Goal: Task Accomplishment & Management: Use online tool/utility

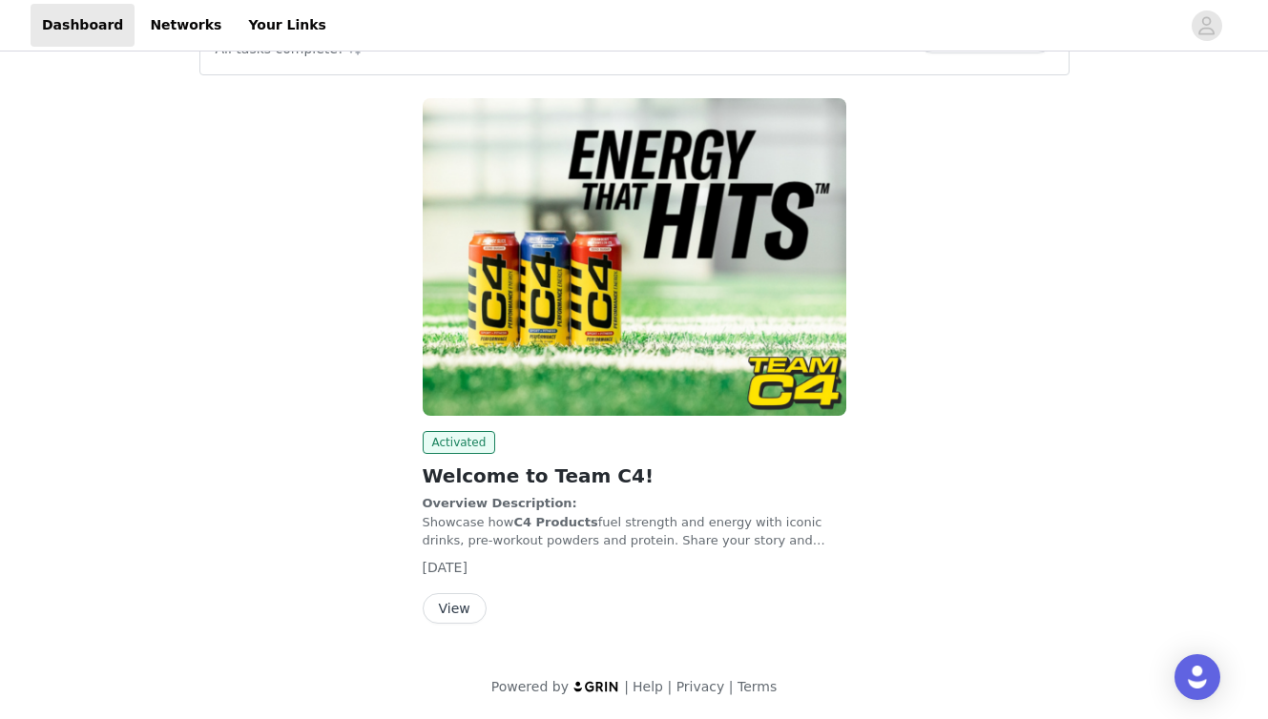
scroll to position [205, 0]
click at [459, 611] on button "View" at bounding box center [455, 609] width 64 height 31
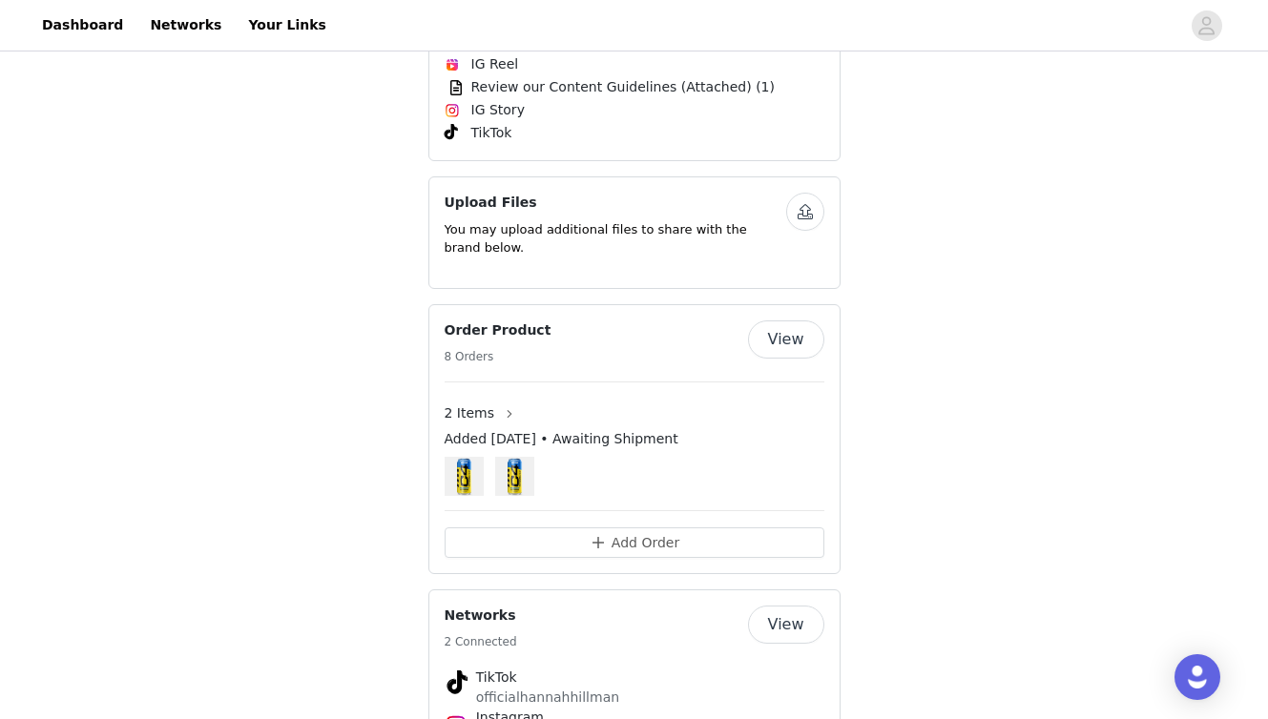
scroll to position [1214, 0]
click at [802, 321] on button "View" at bounding box center [786, 340] width 76 height 38
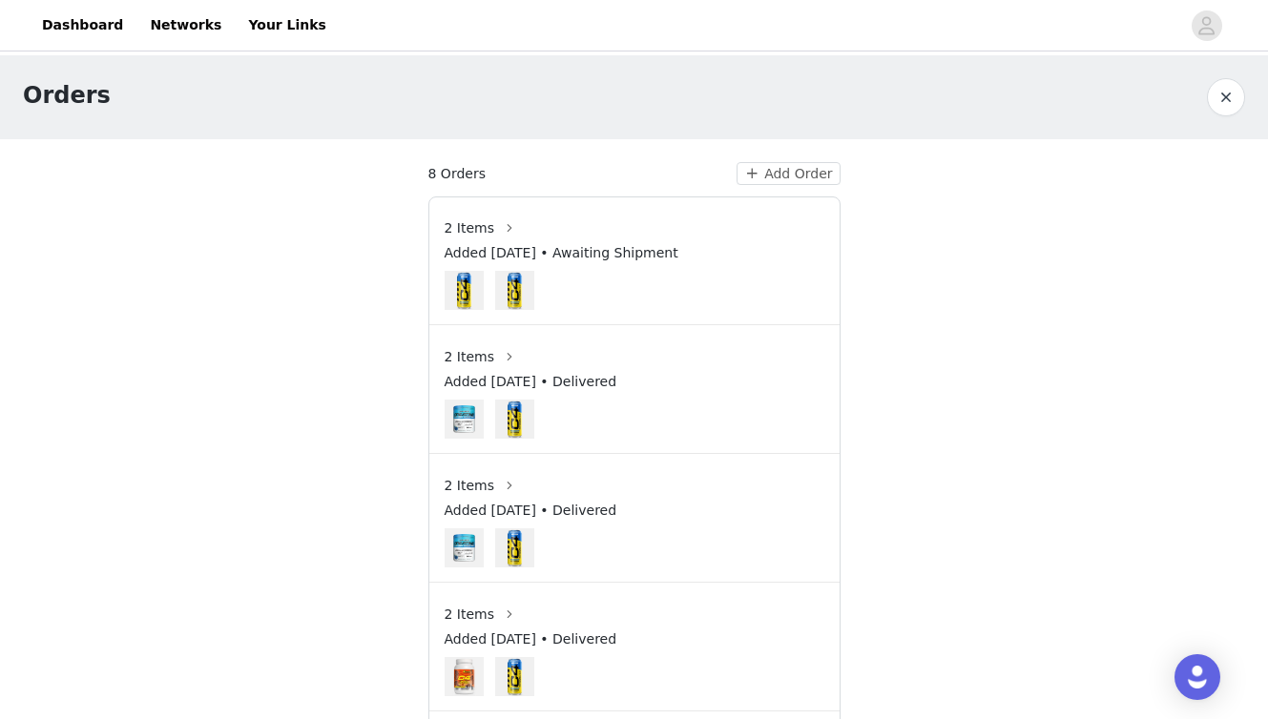
click at [512, 295] on img at bounding box center [514, 290] width 39 height 39
click at [1226, 99] on button "button" at bounding box center [1226, 97] width 38 height 38
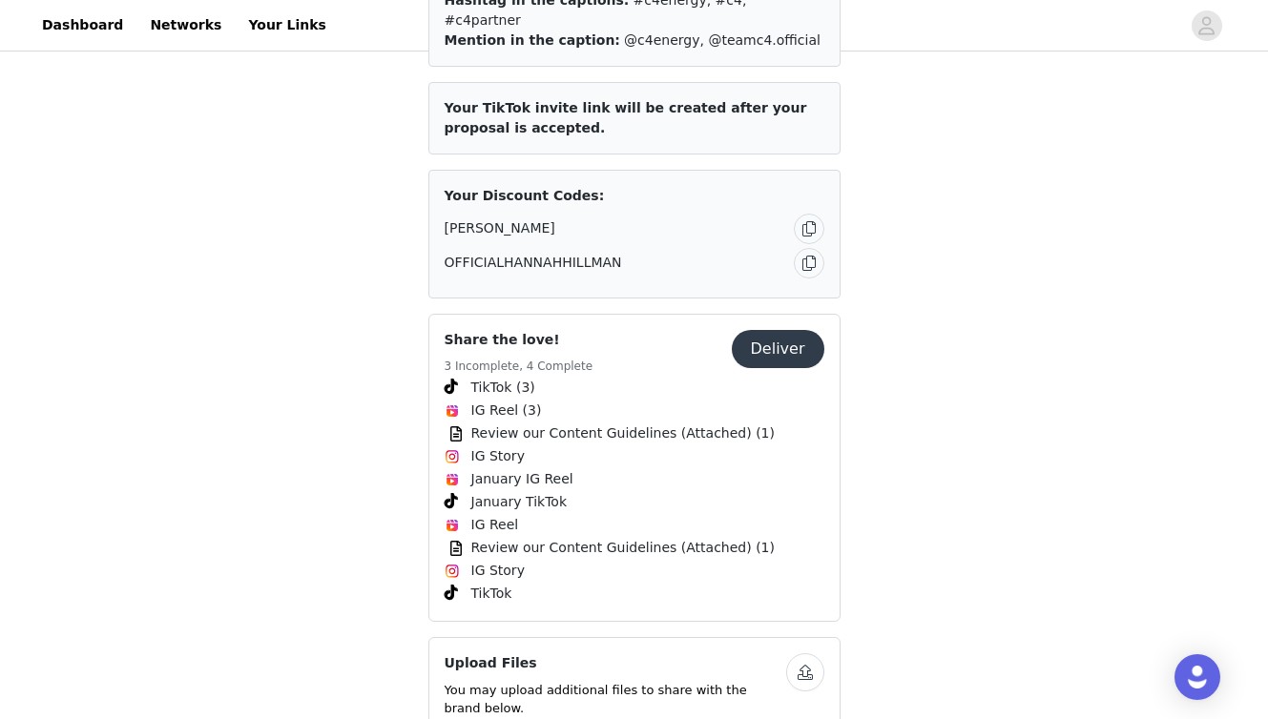
scroll to position [750, 0]
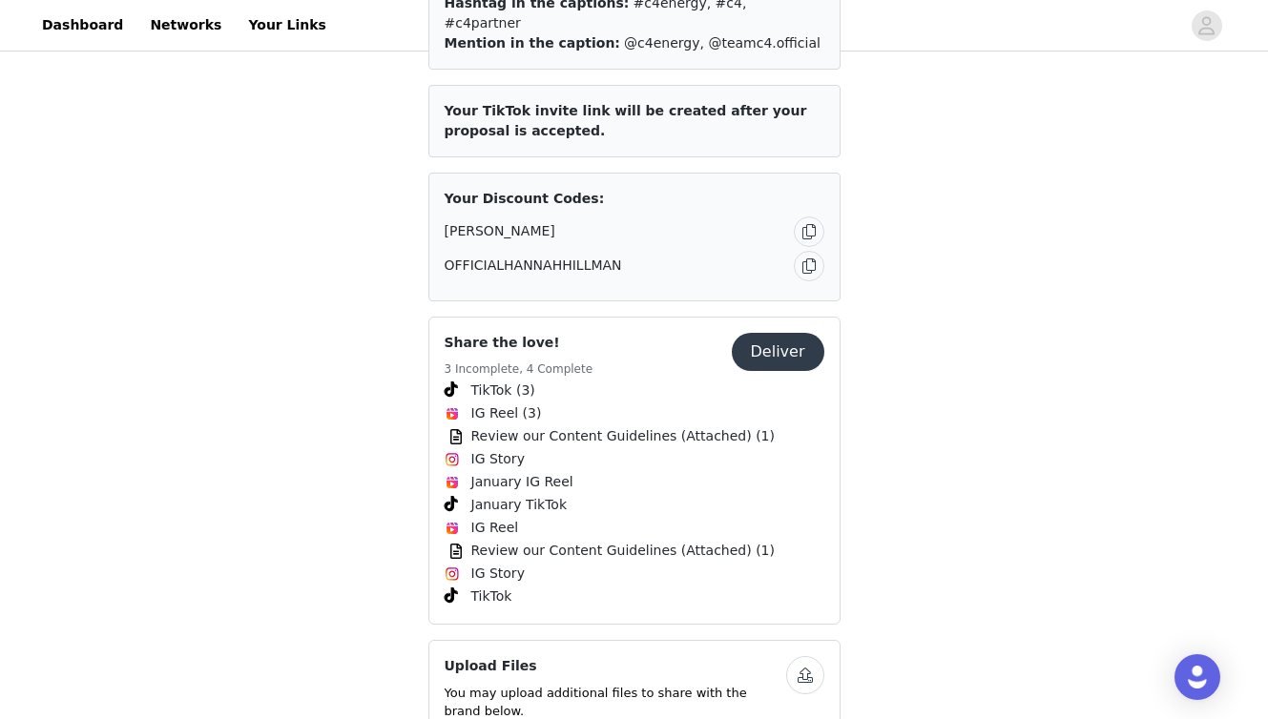
click at [769, 333] on button "Deliver" at bounding box center [778, 352] width 93 height 38
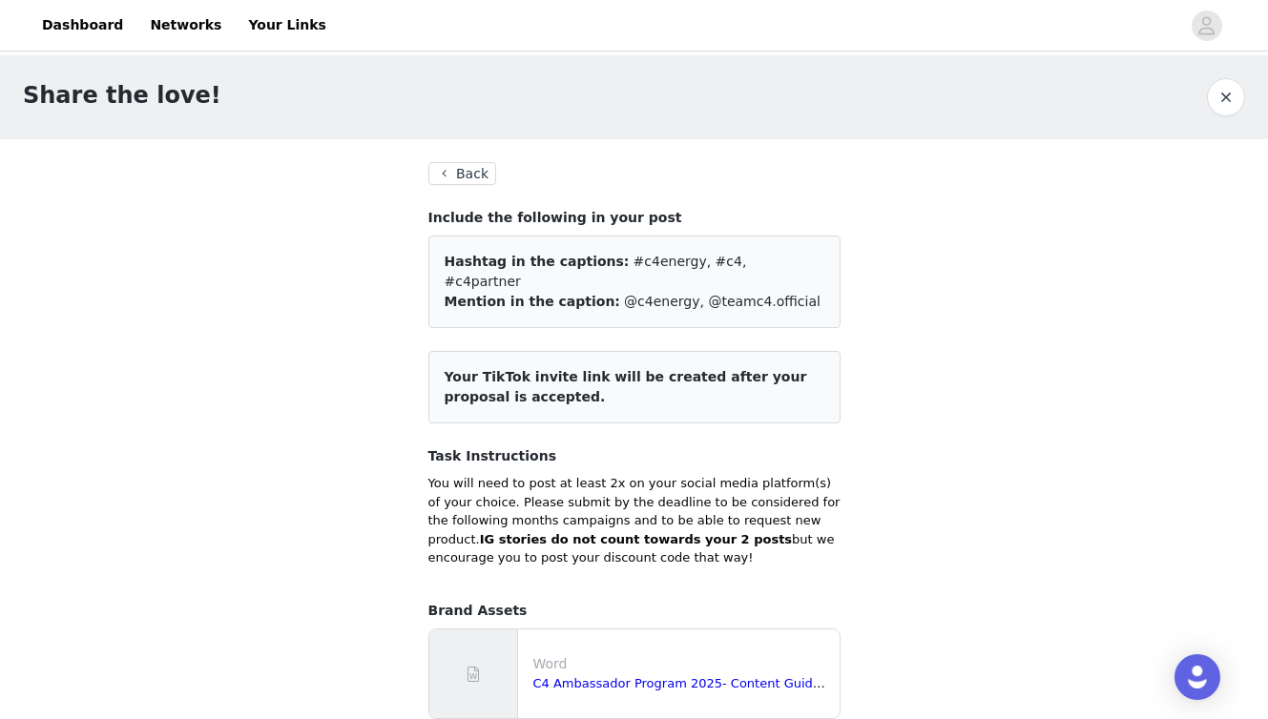
click at [449, 178] on button "Back" at bounding box center [462, 173] width 69 height 23
